Goal: Entertainment & Leisure: Consume media (video, audio)

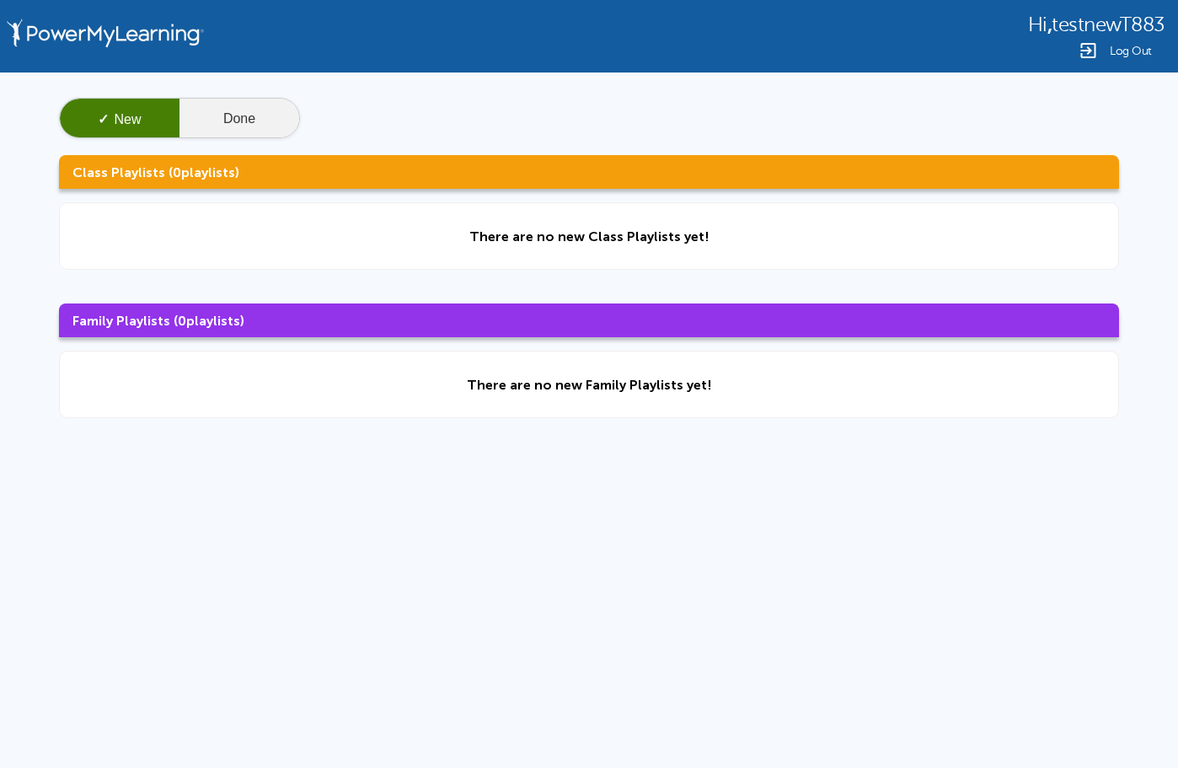
click at [271, 100] on button "Done" at bounding box center [239, 119] width 120 height 40
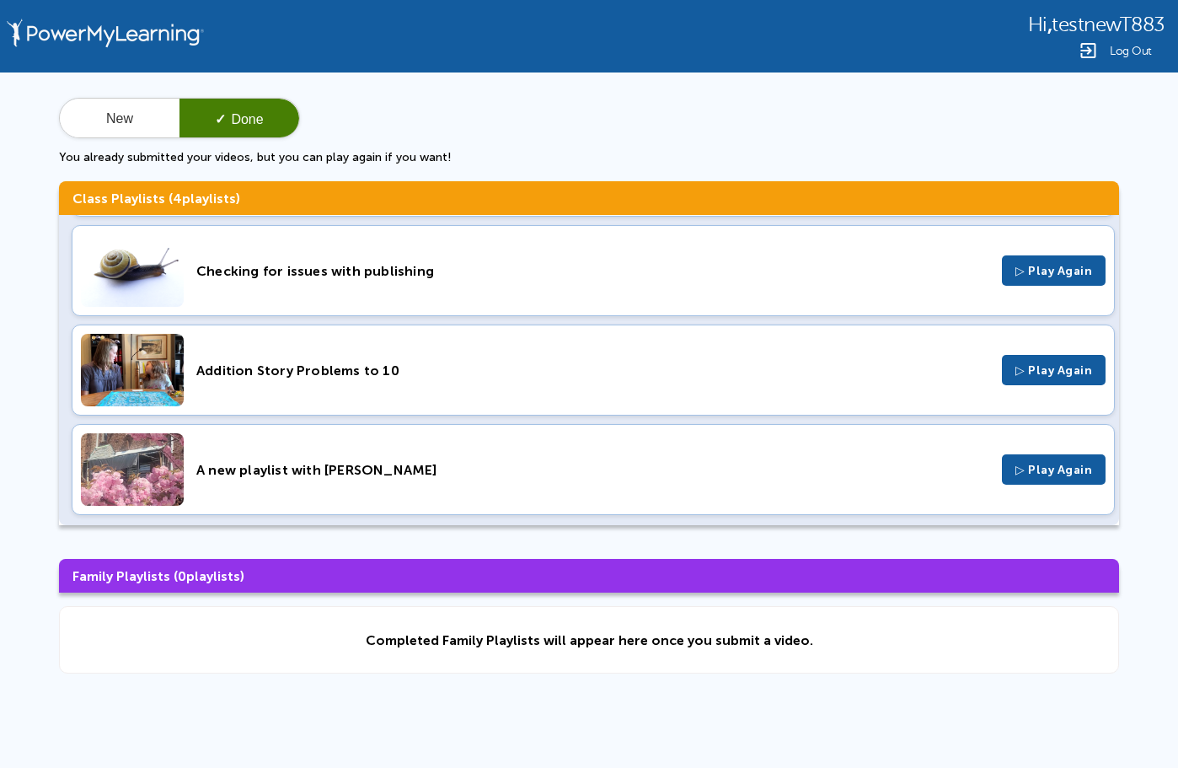
scroll to position [104, 0]
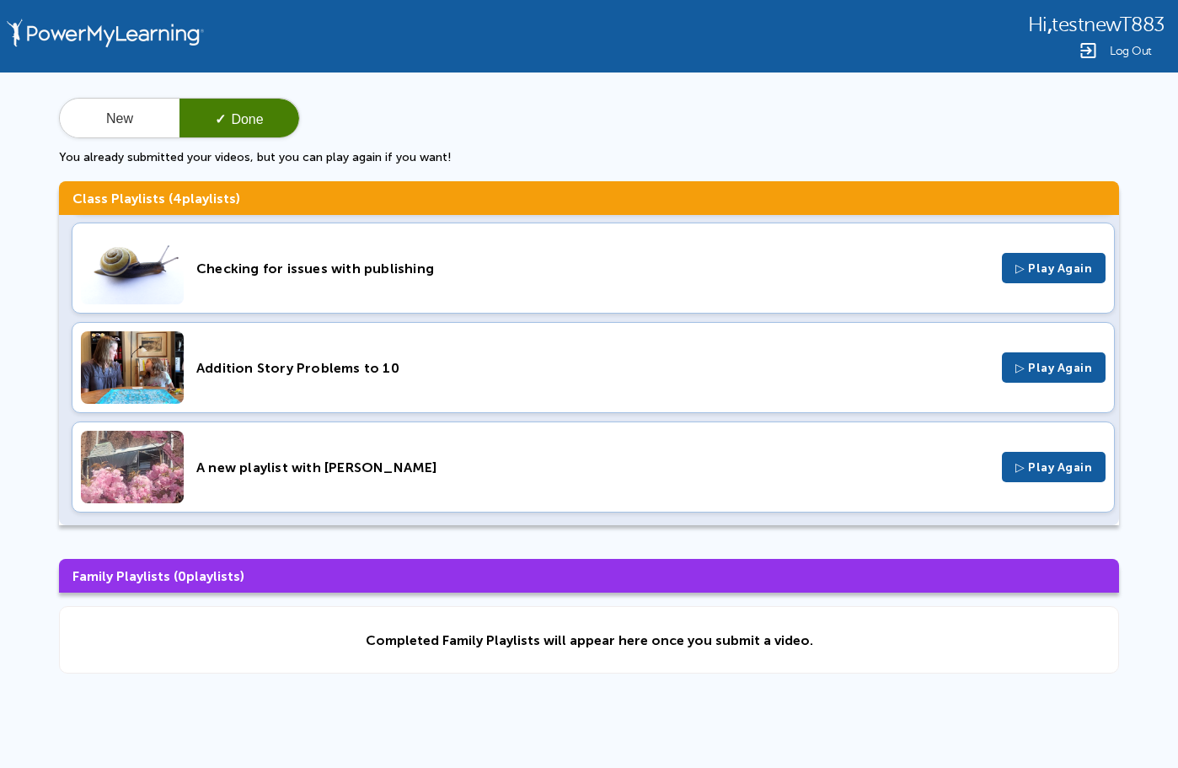
click at [250, 458] on div "A new playlist with [PERSON_NAME] ▷ Play Again" at bounding box center [593, 466] width 1043 height 91
click at [297, 356] on div "Addition Story Problems to 10 ▷ Play Again" at bounding box center [593, 367] width 1043 height 91
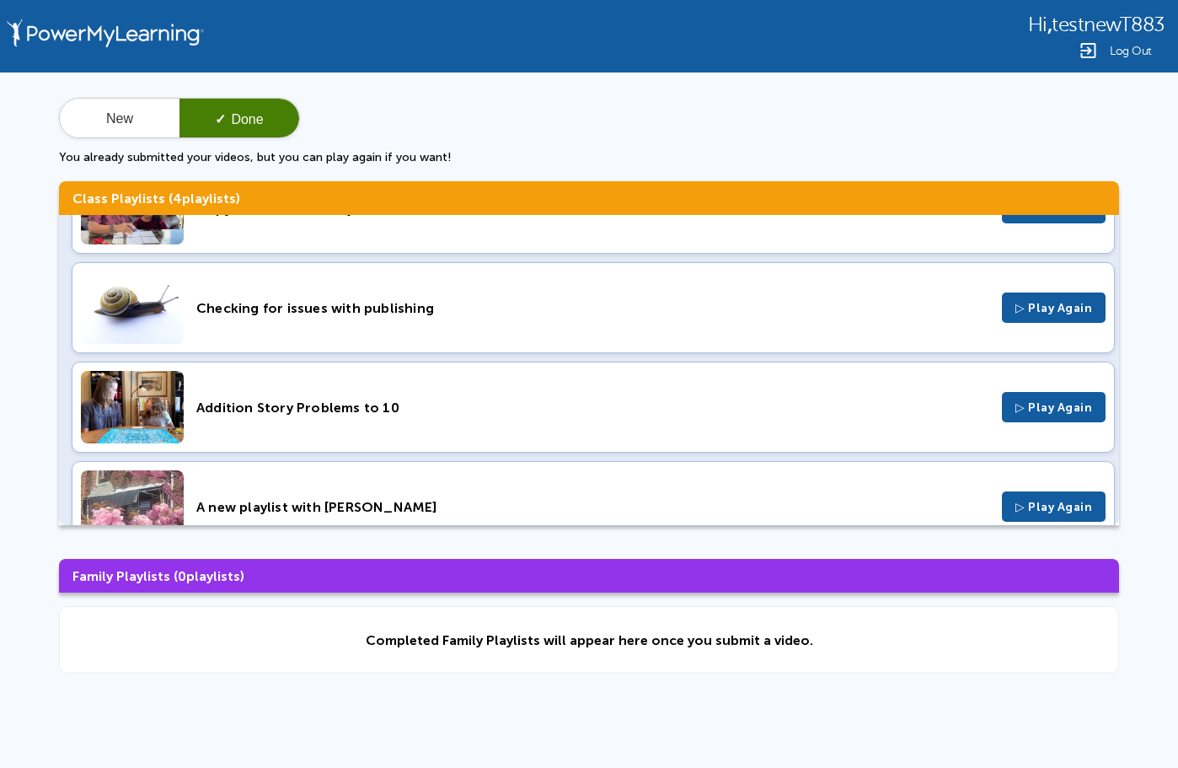
scroll to position [0, 0]
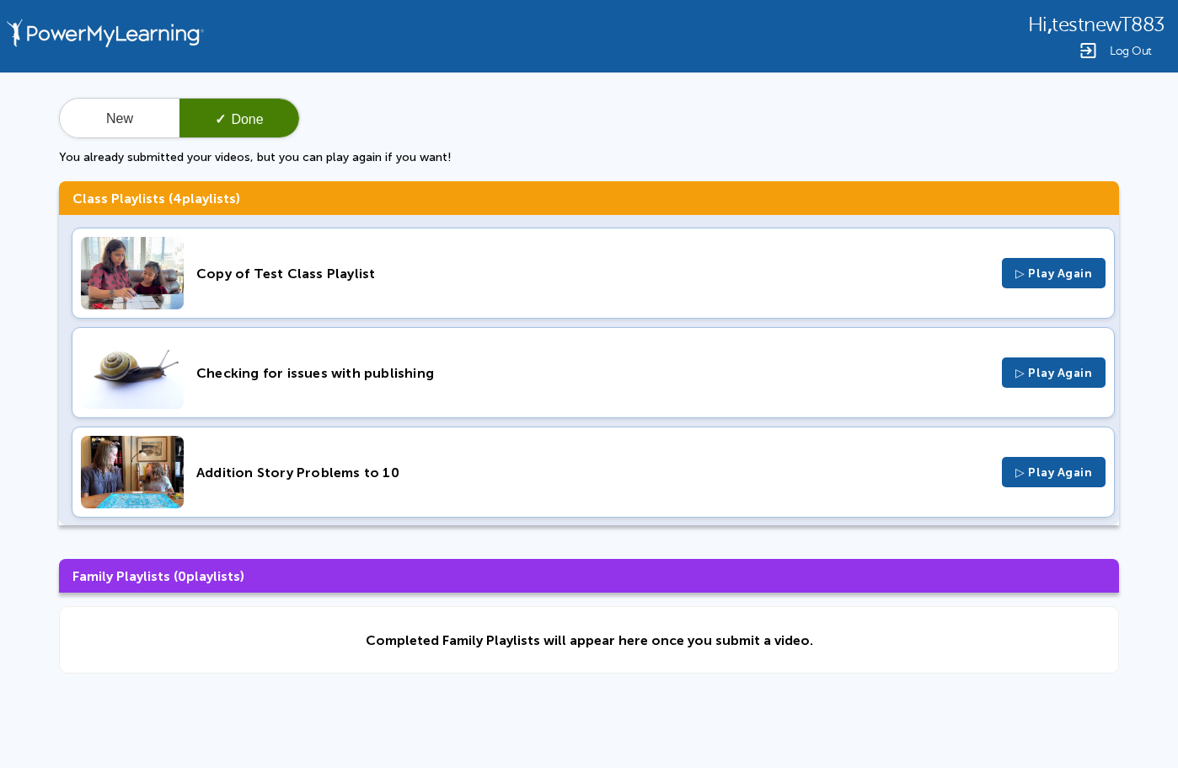
click at [295, 270] on div "Copy of Test Class Playlist" at bounding box center [592, 273] width 793 height 16
click at [346, 363] on div "Checking for issues with publishing ▷ Play Again" at bounding box center [593, 372] width 1043 height 91
click at [342, 459] on div "Addition Story Problems to 10 ▷ Play Again" at bounding box center [593, 471] width 1043 height 91
click at [1033, 270] on span "▷ Play Again" at bounding box center [1053, 273] width 77 height 14
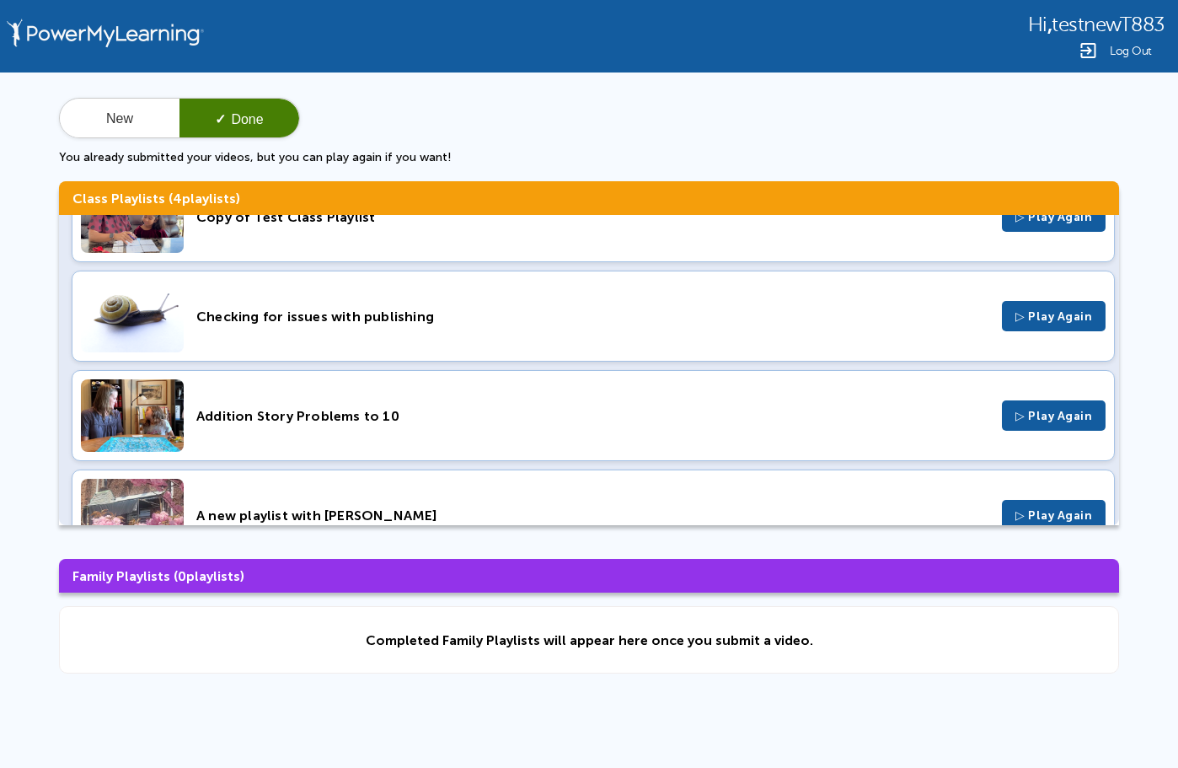
scroll to position [104, 0]
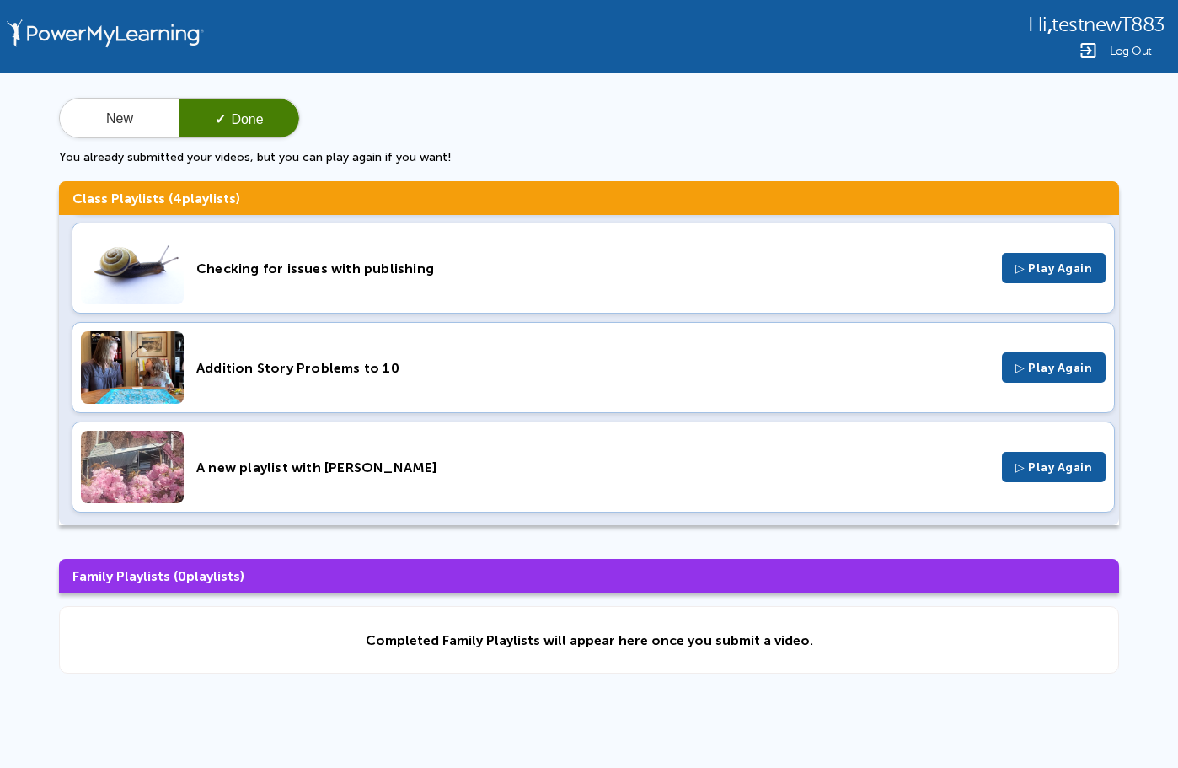
click at [1050, 465] on span "▷ Play Again" at bounding box center [1053, 467] width 77 height 14
click at [456, 453] on div "A new playlist with [PERSON_NAME] ▷ Play Again" at bounding box center [593, 466] width 1043 height 91
click at [1090, 50] on img at bounding box center [1088, 50] width 20 height 20
